Goal: Task Accomplishment & Management: Manage account settings

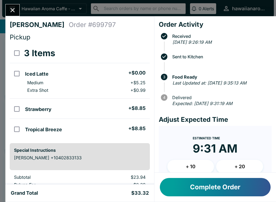
click at [202, 190] on button "Complete Order" at bounding box center [215, 187] width 111 height 18
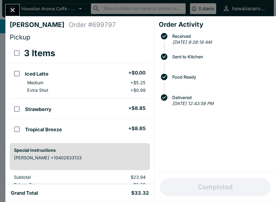
click at [10, 8] on icon "Close" at bounding box center [12, 9] width 7 height 7
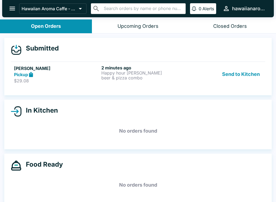
click at [71, 78] on p "$29.08" at bounding box center [56, 80] width 85 height 5
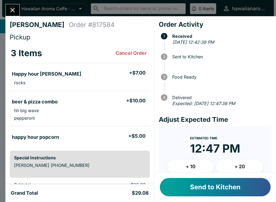
click at [210, 186] on button "Send to Kitchen" at bounding box center [215, 187] width 111 height 18
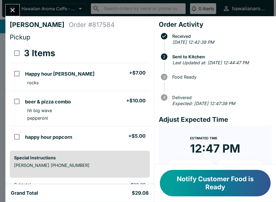
click at [212, 187] on button "Notify Customer Food is Ready" at bounding box center [215, 183] width 111 height 26
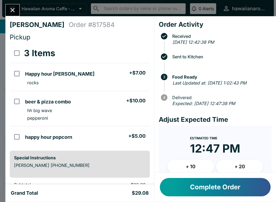
click at [194, 200] on div "Complete Order" at bounding box center [216, 186] width 122 height 29
click at [194, 199] on div "Complete Order" at bounding box center [216, 186] width 122 height 29
click at [220, 188] on button "Complete Order" at bounding box center [215, 187] width 111 height 18
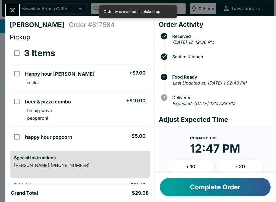
click at [13, 15] on button "Close" at bounding box center [13, 10] width 14 height 12
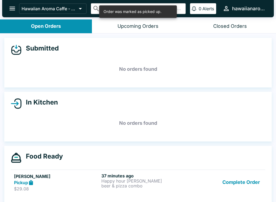
click at [239, 177] on button "Complete Order" at bounding box center [241, 182] width 42 height 19
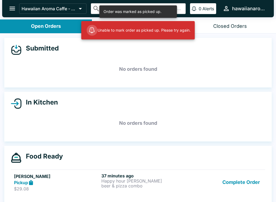
click at [247, 182] on button "Complete Order" at bounding box center [241, 182] width 42 height 19
click at [240, 182] on button "Complete Order" at bounding box center [241, 182] width 42 height 19
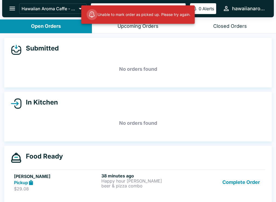
click at [235, 182] on button "Complete Order" at bounding box center [241, 182] width 42 height 19
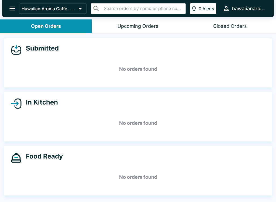
click at [13, 6] on icon "open drawer" at bounding box center [12, 8] width 7 height 7
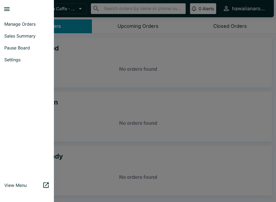
click at [28, 36] on span "Sales Summary" at bounding box center [26, 35] width 45 height 5
select select "03:00"
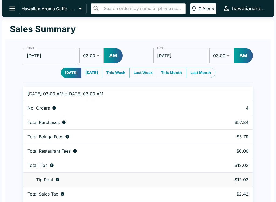
scroll to position [16, 0]
